Goal: Information Seeking & Learning: Learn about a topic

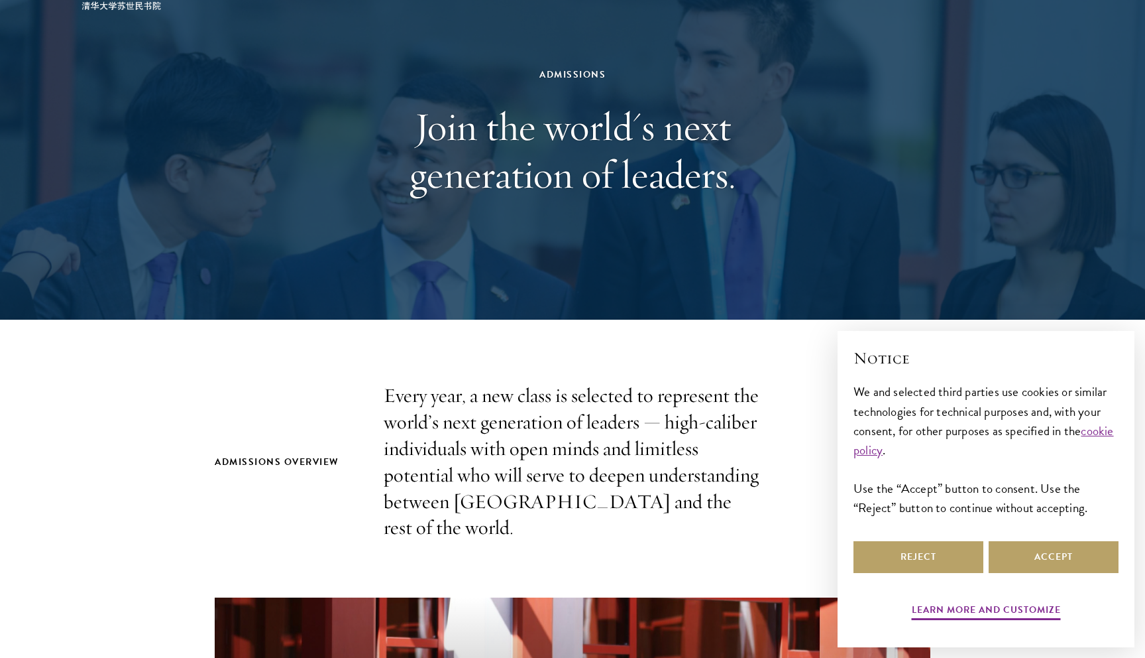
scroll to position [129, 0]
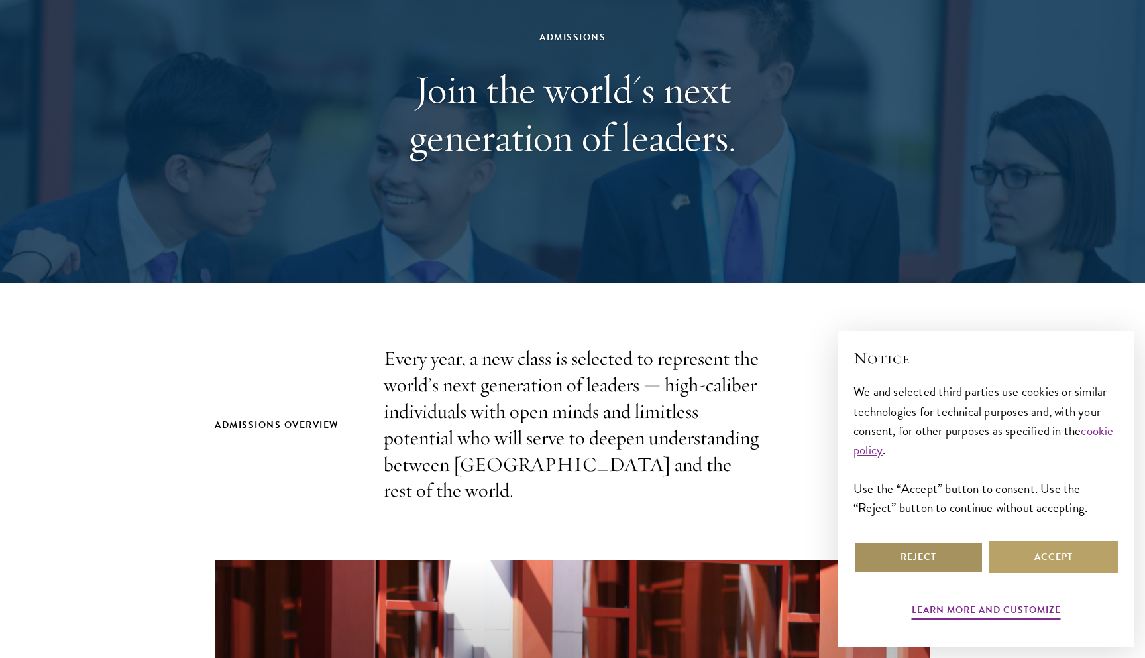
click at [946, 564] on button "Reject" at bounding box center [919, 557] width 130 height 32
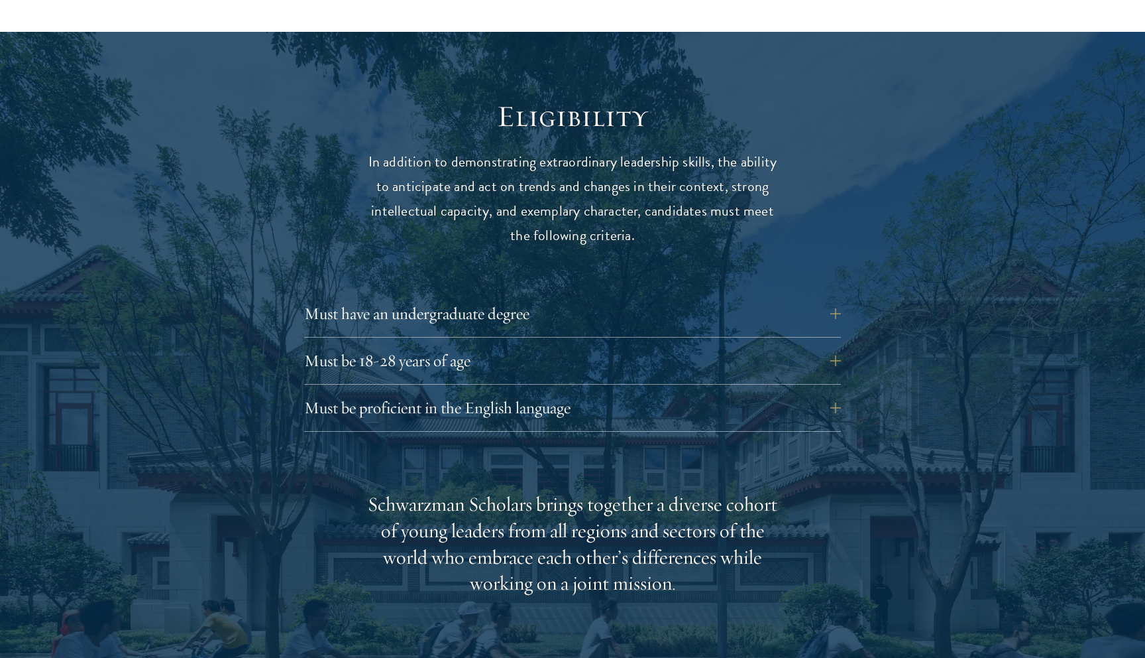
scroll to position [1681, 0]
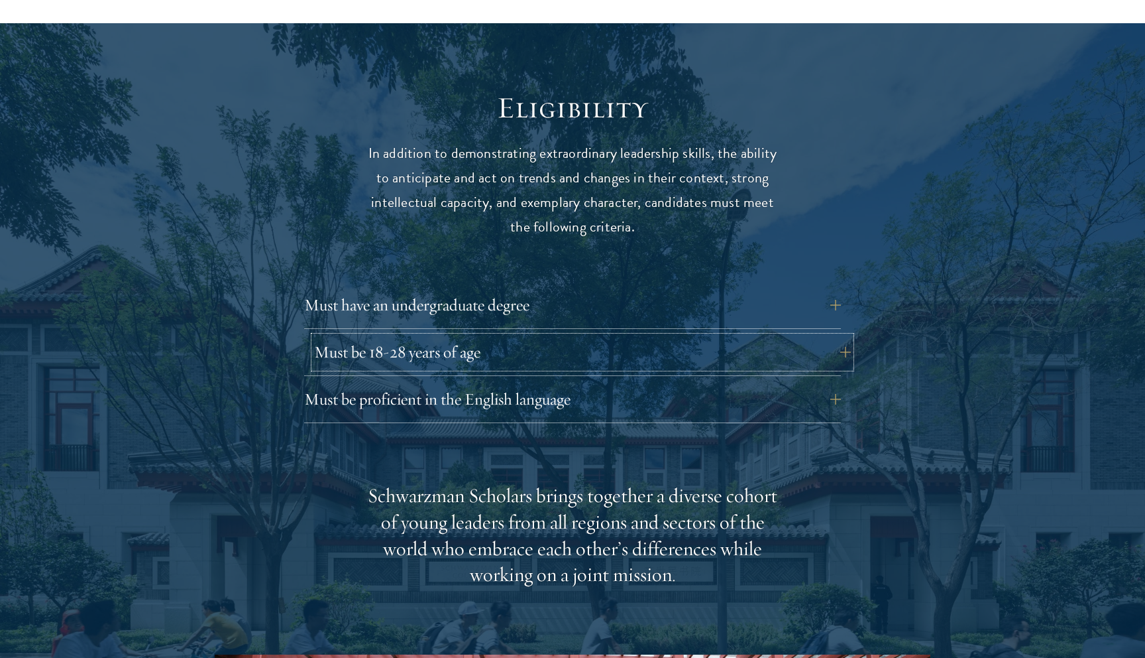
click at [518, 336] on button "Must be 18-28 years of age" at bounding box center [582, 352] width 537 height 32
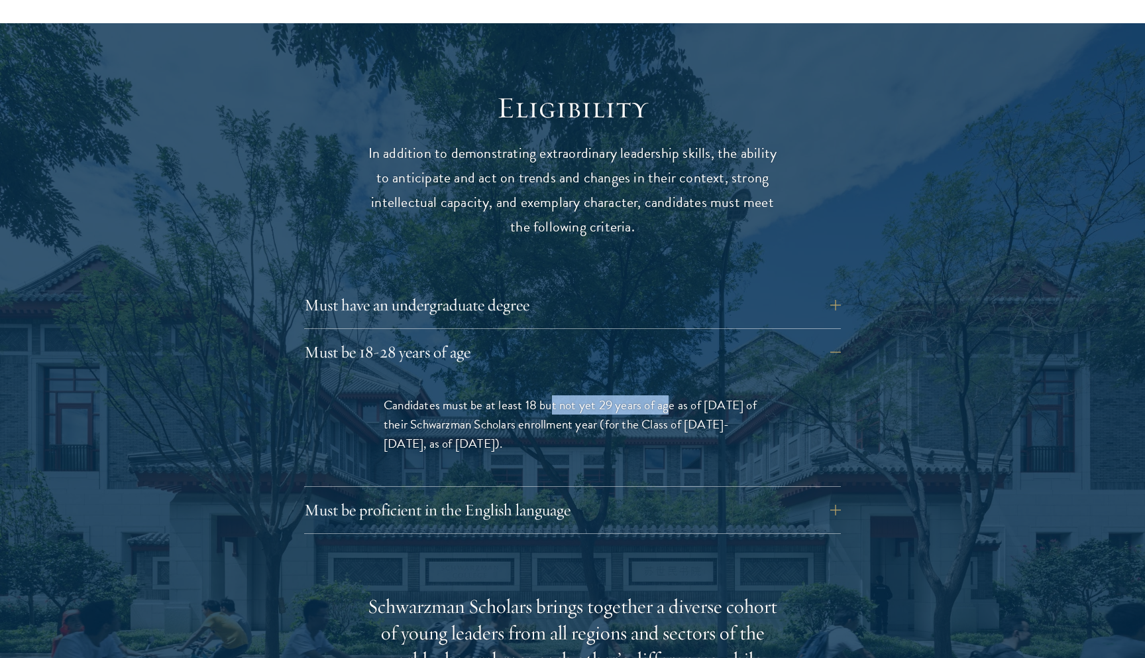
drag, startPoint x: 551, startPoint y: 377, endPoint x: 667, endPoint y: 377, distance: 116.0
click at [667, 395] on span "Candidates must be at least 18 but not yet 29 years of age as of August 1 of th…" at bounding box center [570, 424] width 373 height 58
click at [496, 336] on button "Must be 18-28 years of age" at bounding box center [582, 352] width 537 height 32
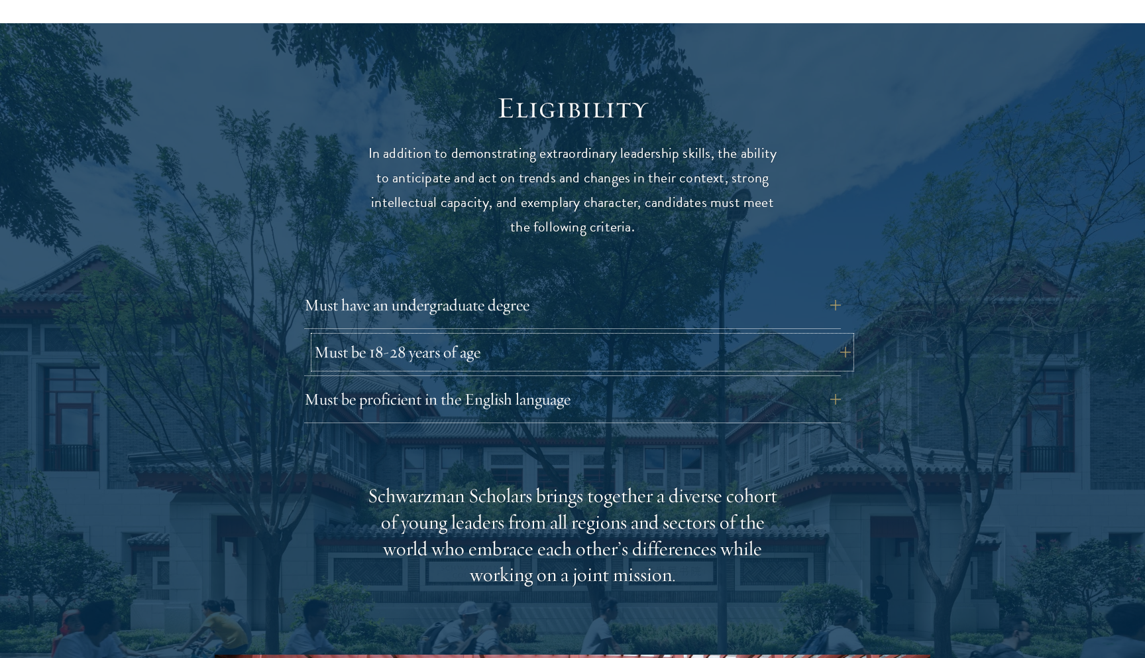
click at [496, 336] on button "Must be 18-28 years of age" at bounding box center [582, 352] width 537 height 32
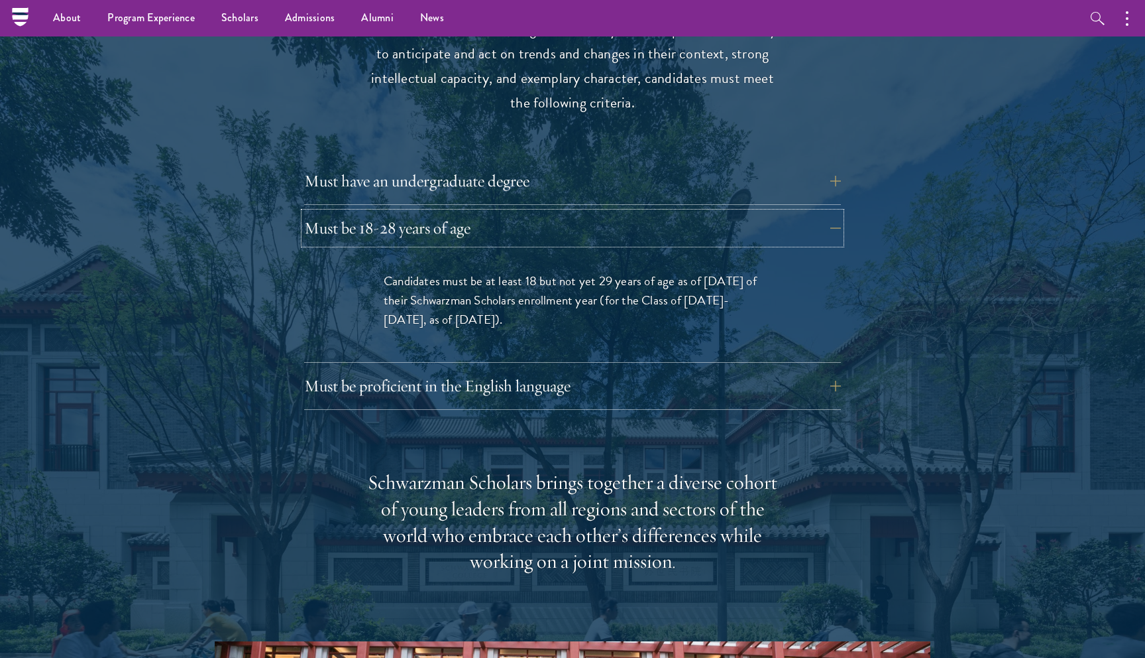
scroll to position [1696, 0]
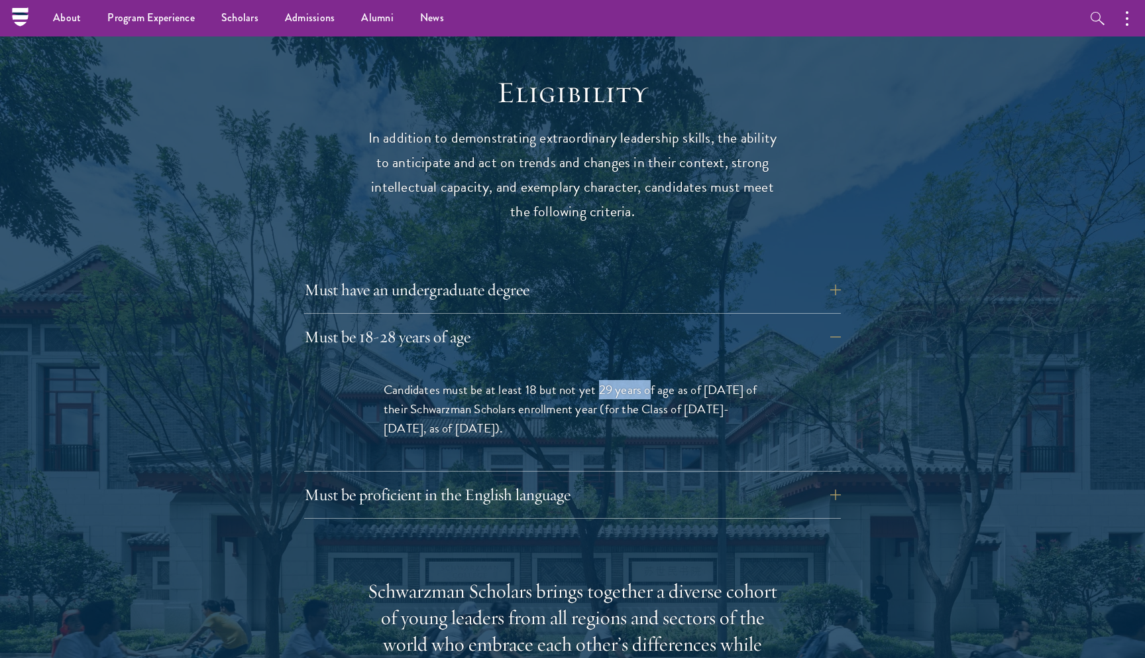
drag, startPoint x: 600, startPoint y: 362, endPoint x: 644, endPoint y: 361, distance: 44.4
click at [647, 380] on span "Candidates must be at least 18 but not yet 29 years of age as of August 1 of th…" at bounding box center [570, 409] width 373 height 58
click at [642, 380] on span "Candidates must be at least 18 but not yet 29 years of age as of August 1 of th…" at bounding box center [570, 409] width 373 height 58
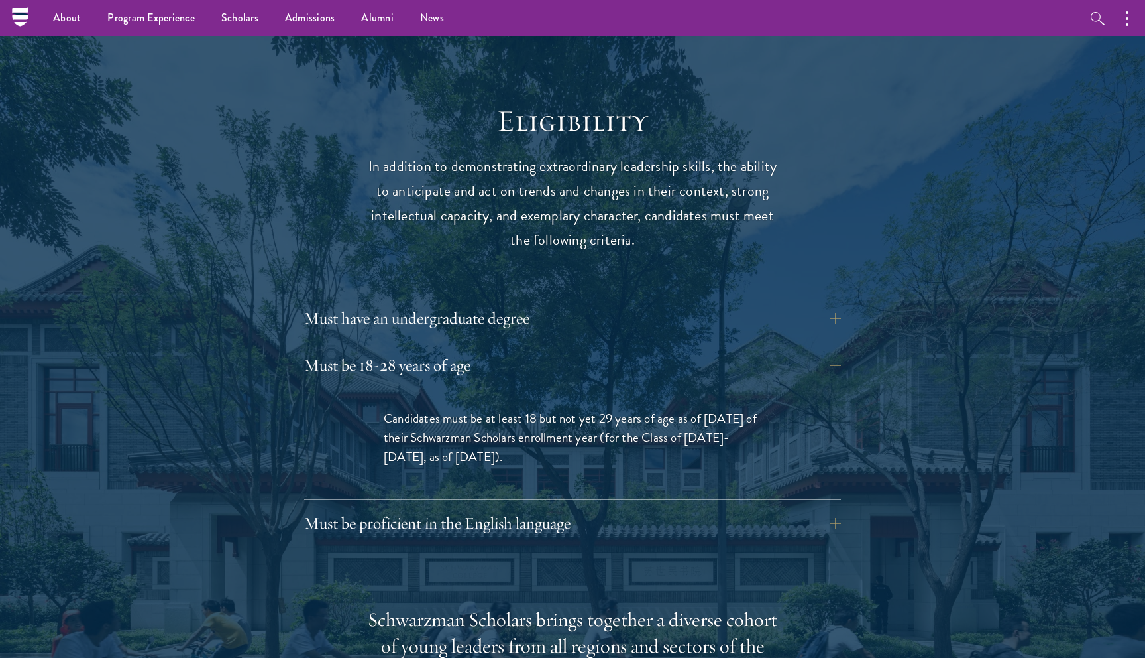
scroll to position [1666, 0]
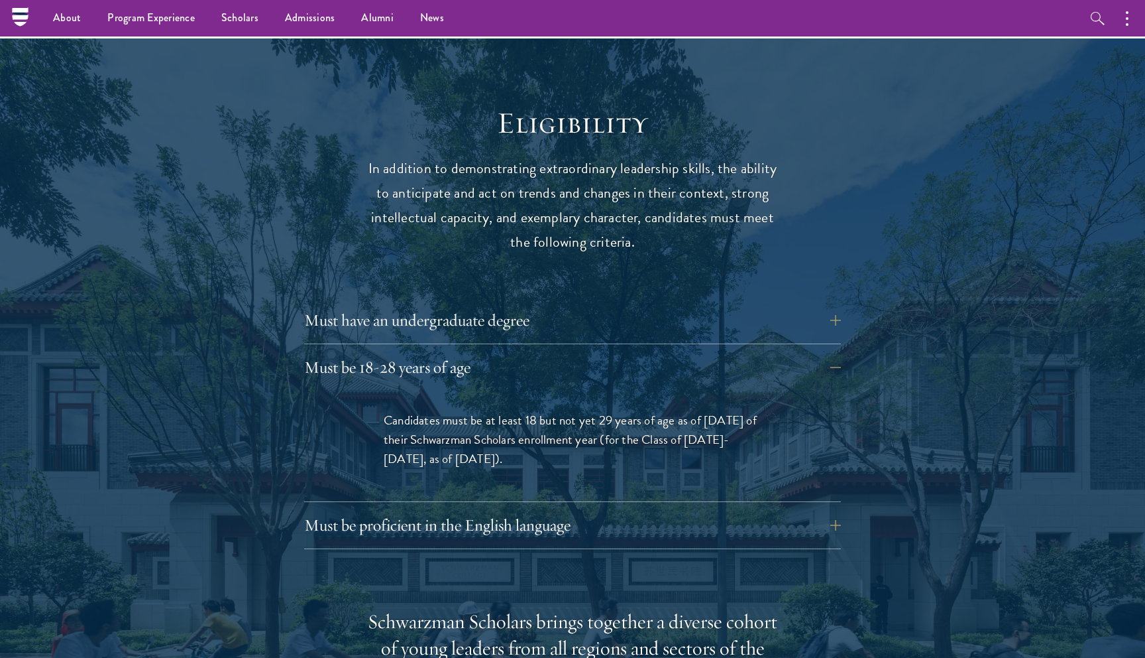
click at [457, 433] on span "Candidates must be at least 18 but not yet 29 years of age as of August 1 of th…" at bounding box center [570, 439] width 373 height 58
drag, startPoint x: 421, startPoint y: 429, endPoint x: 486, endPoint y: 430, distance: 65.0
click at [486, 430] on span "Candidates must be at least 18 but not yet 29 years of age as of August 1 of th…" at bounding box center [570, 439] width 373 height 58
drag, startPoint x: 600, startPoint y: 386, endPoint x: 614, endPoint y: 386, distance: 14.6
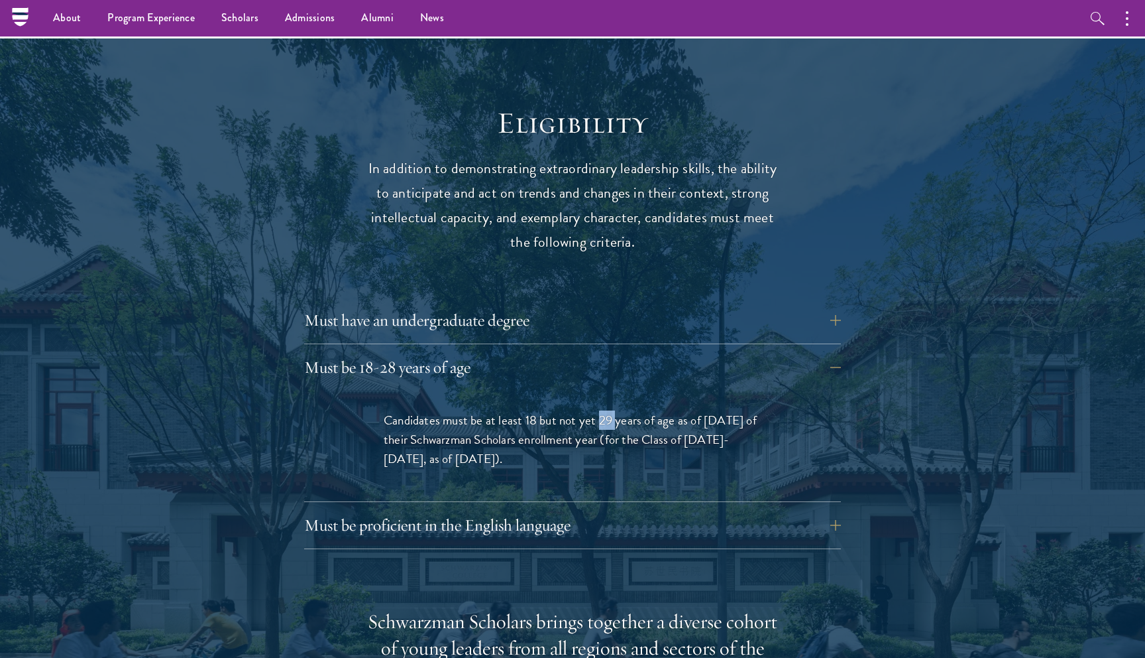
click at [616, 410] on span "Candidates must be at least 18 but not yet 29 years of age as of August 1 of th…" at bounding box center [570, 439] width 373 height 58
click at [614, 410] on span "Candidates must be at least 18 but not yet 29 years of age as of August 1 of th…" at bounding box center [570, 439] width 373 height 58
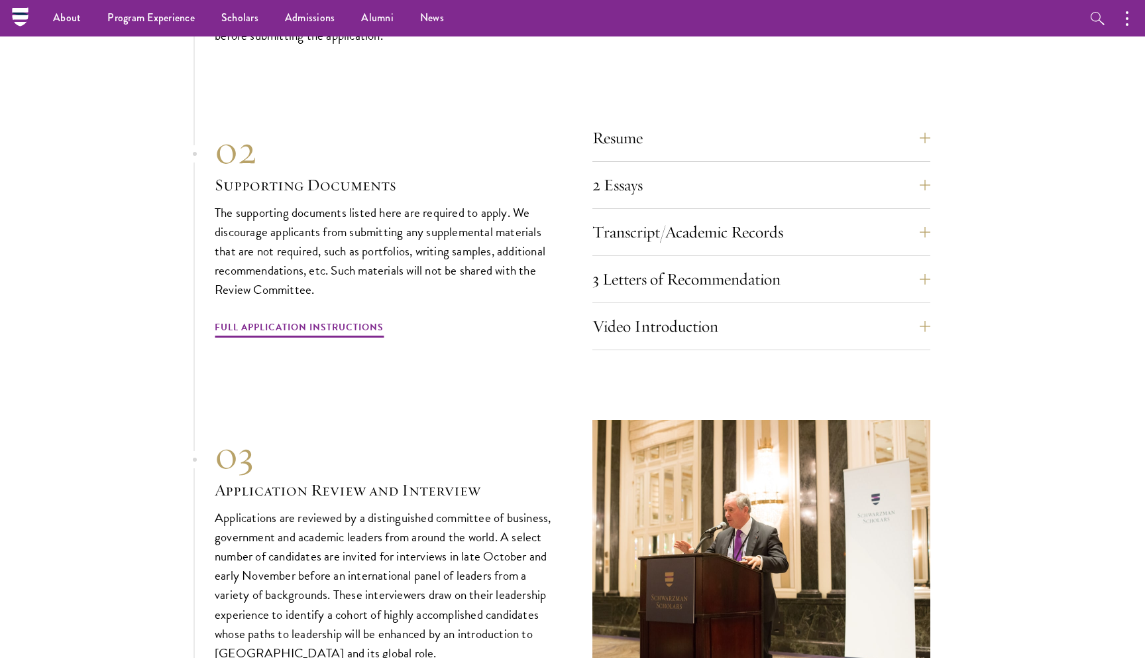
scroll to position [4106, 0]
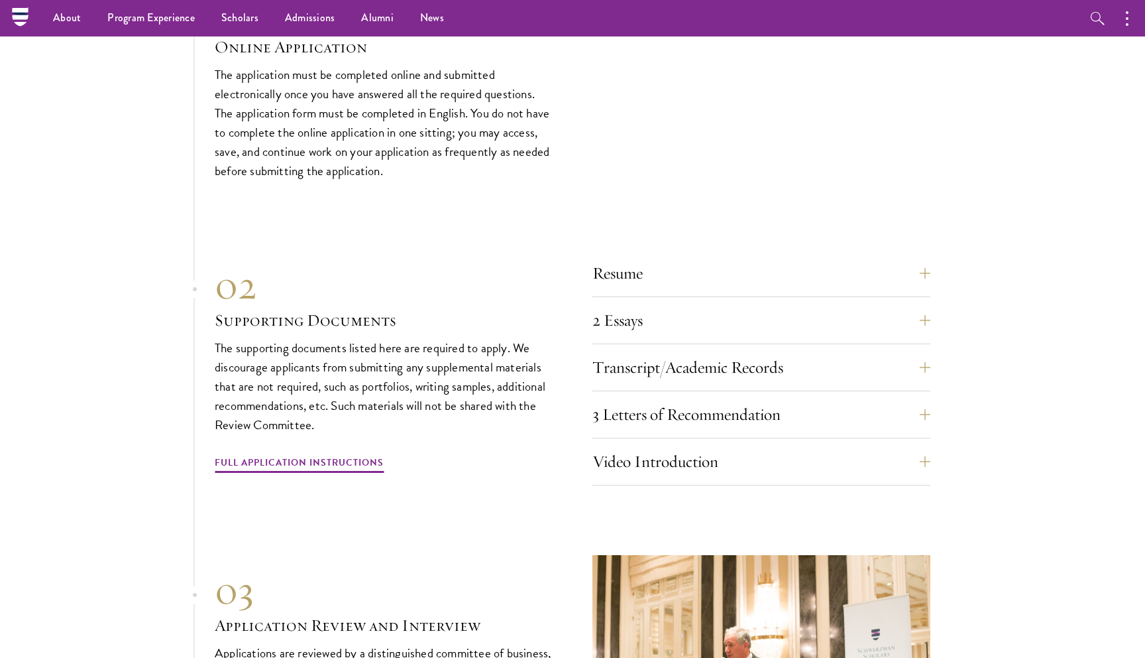
click at [762, 360] on div "Transcript/Academic Records You are required to scan and upload official transc…" at bounding box center [762, 371] width 338 height 40
click at [762, 351] on button "Transcript/Academic Records" at bounding box center [772, 367] width 338 height 32
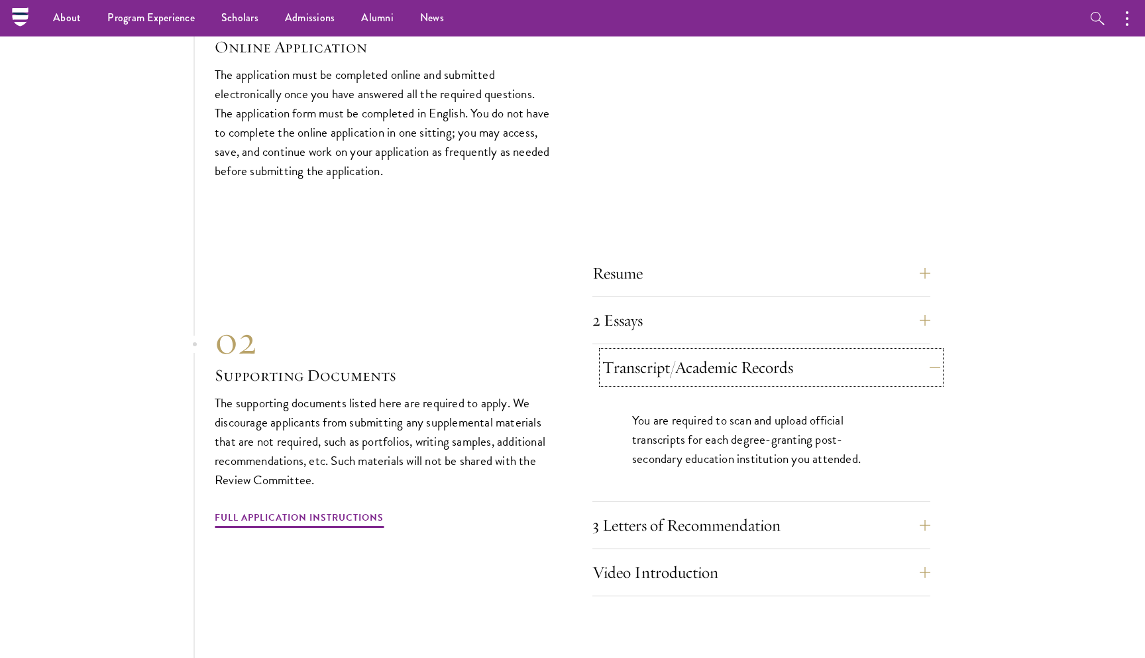
scroll to position [3995, 0]
click at [762, 351] on button "Transcript/Academic Records" at bounding box center [772, 367] width 338 height 32
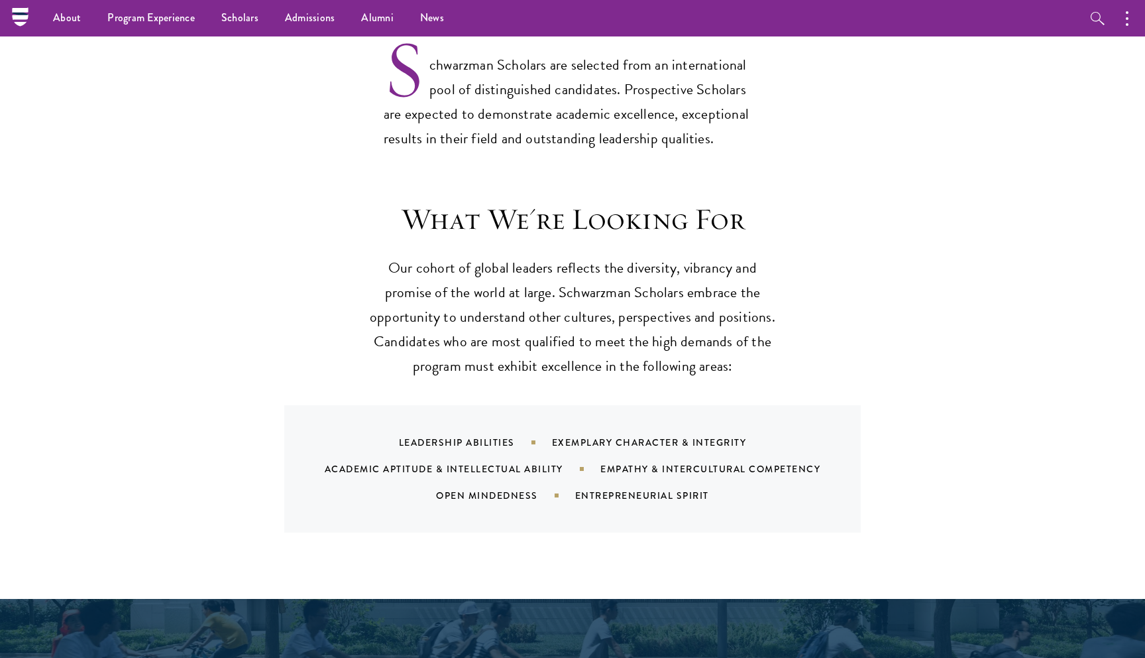
scroll to position [0, 0]
